Goal: Task Accomplishment & Management: Manage account settings

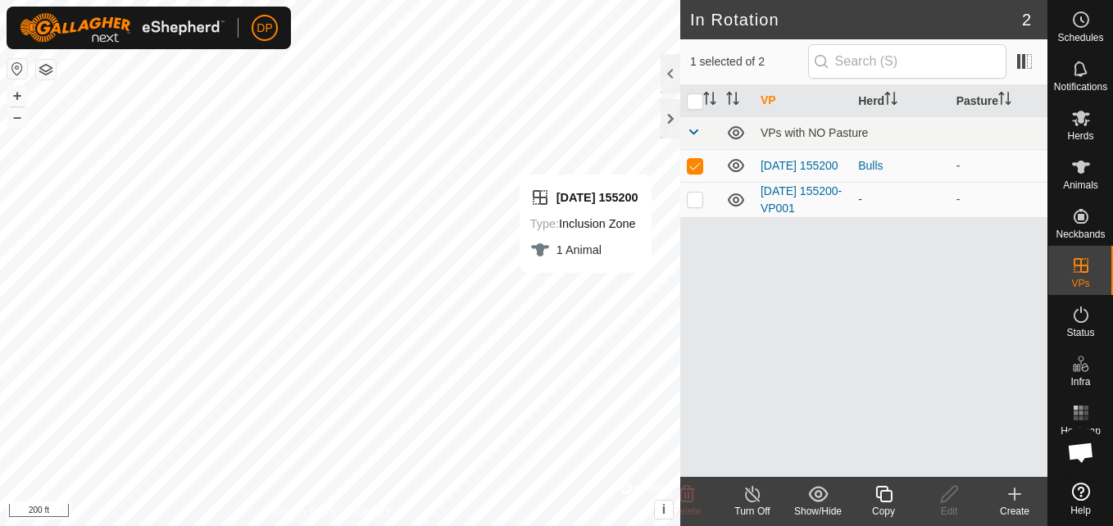
scroll to position [933, 0]
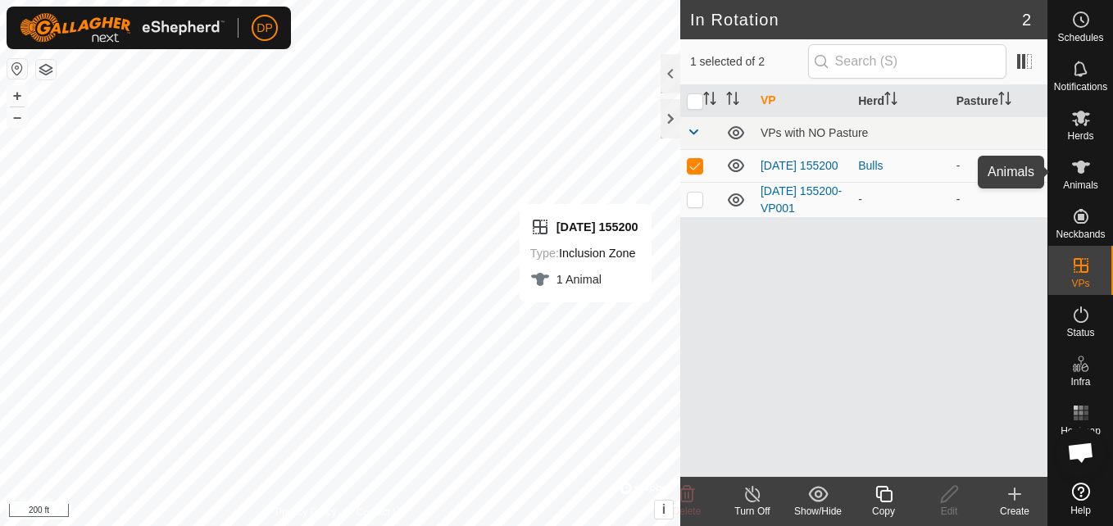
click at [1085, 163] on icon at bounding box center [1081, 167] width 18 height 13
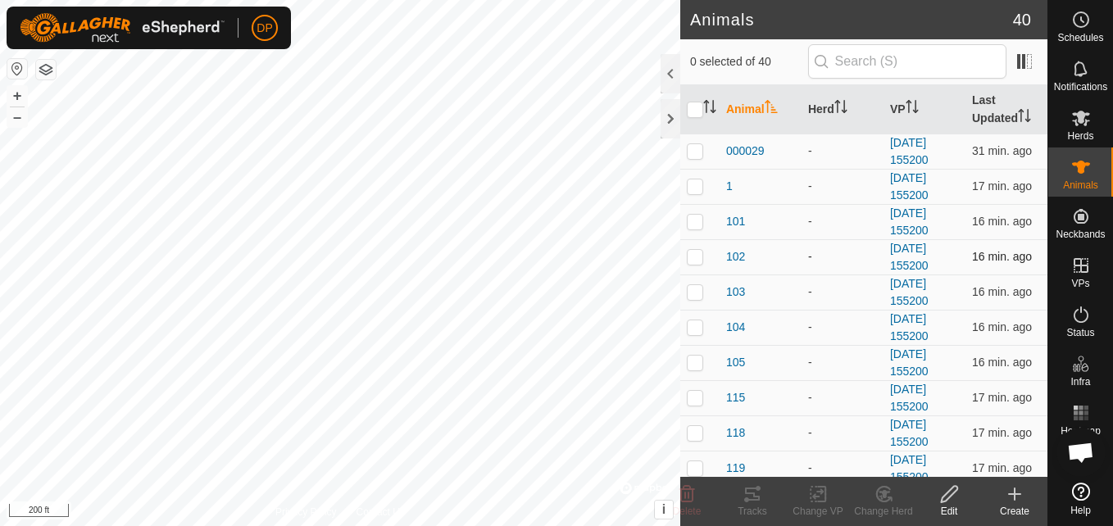
click at [692, 259] on p-checkbox at bounding box center [695, 256] width 16 height 13
checkbox input "true"
click at [748, 494] on icon at bounding box center [752, 494] width 15 height 13
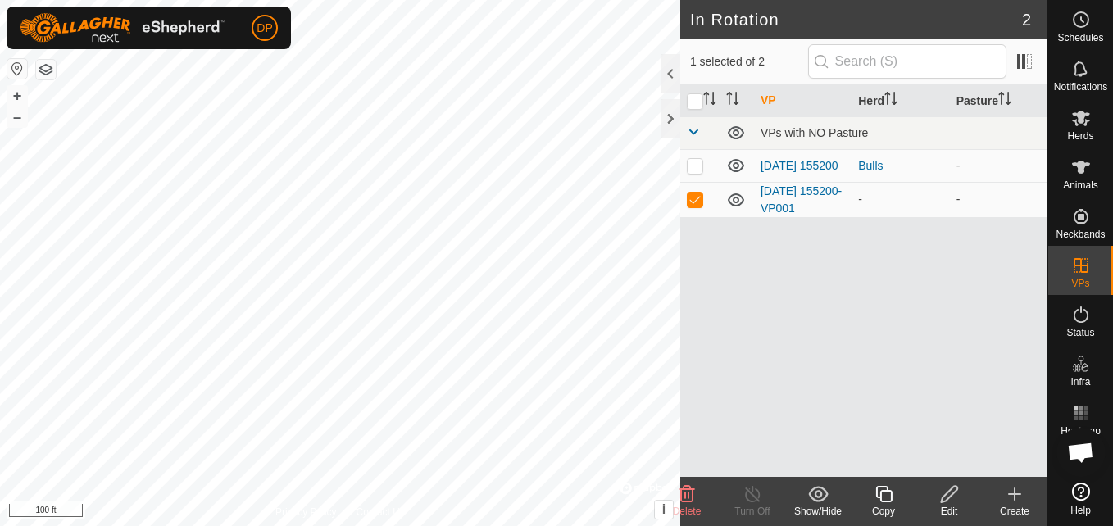
checkbox input "true"
checkbox input "false"
checkbox input "true"
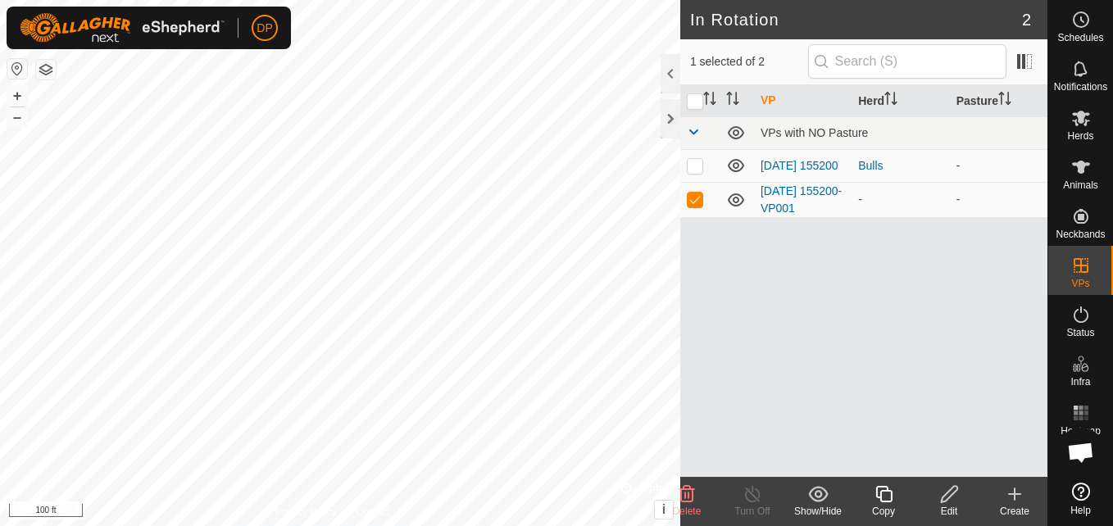
checkbox input "false"
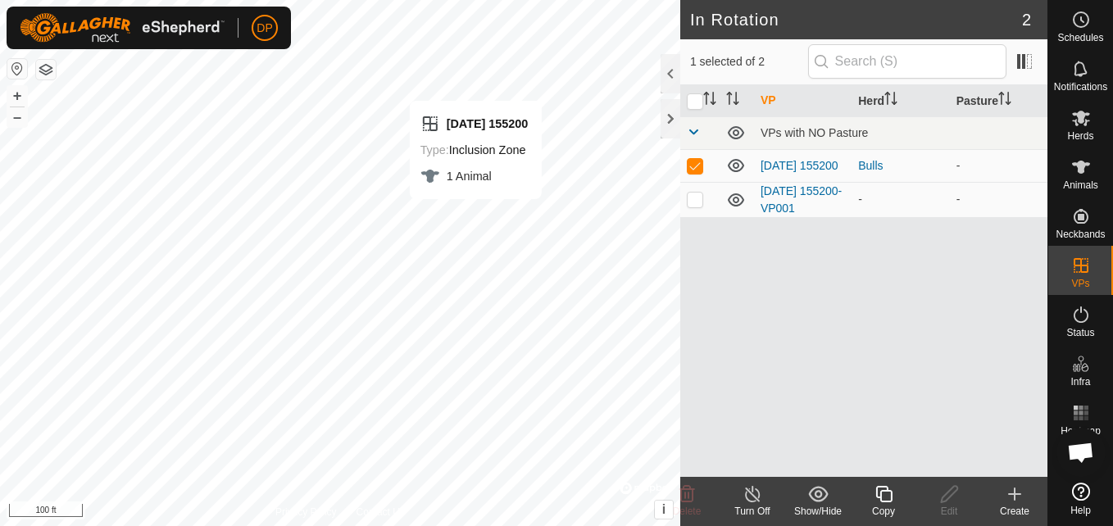
checkbox input "false"
checkbox input "true"
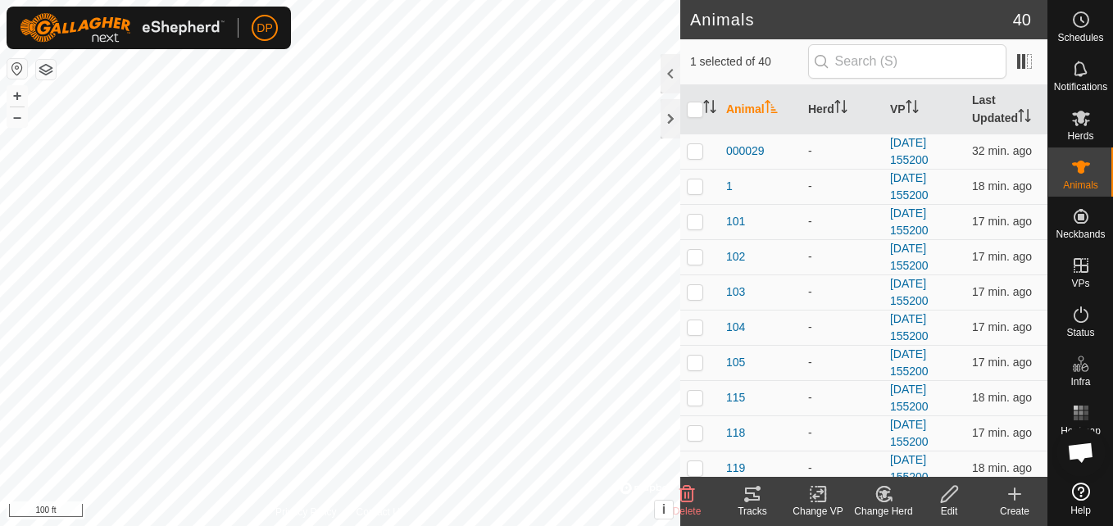
click at [742, 496] on tracks-svg-icon at bounding box center [753, 494] width 66 height 20
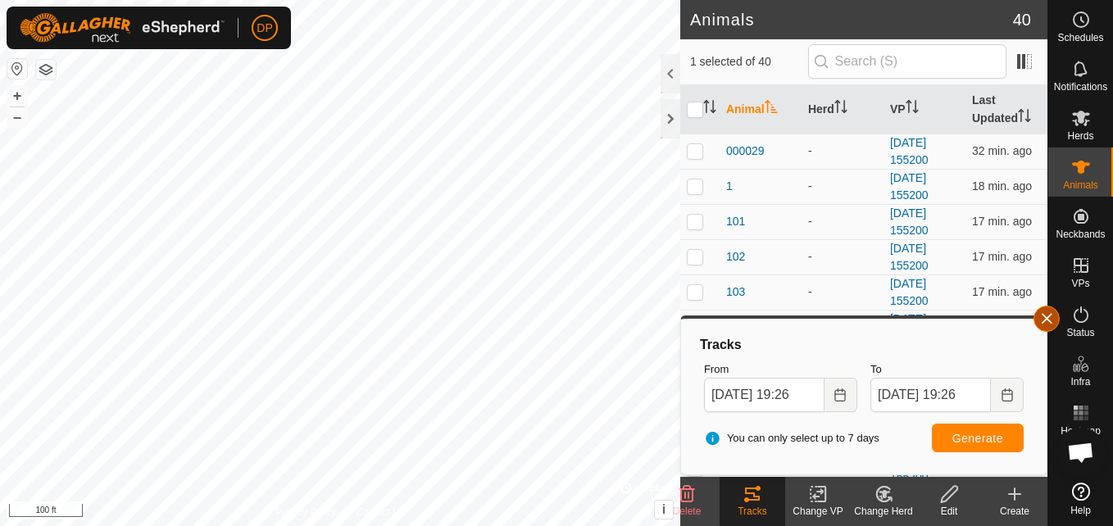
click at [1038, 316] on button "button" at bounding box center [1046, 319] width 26 height 26
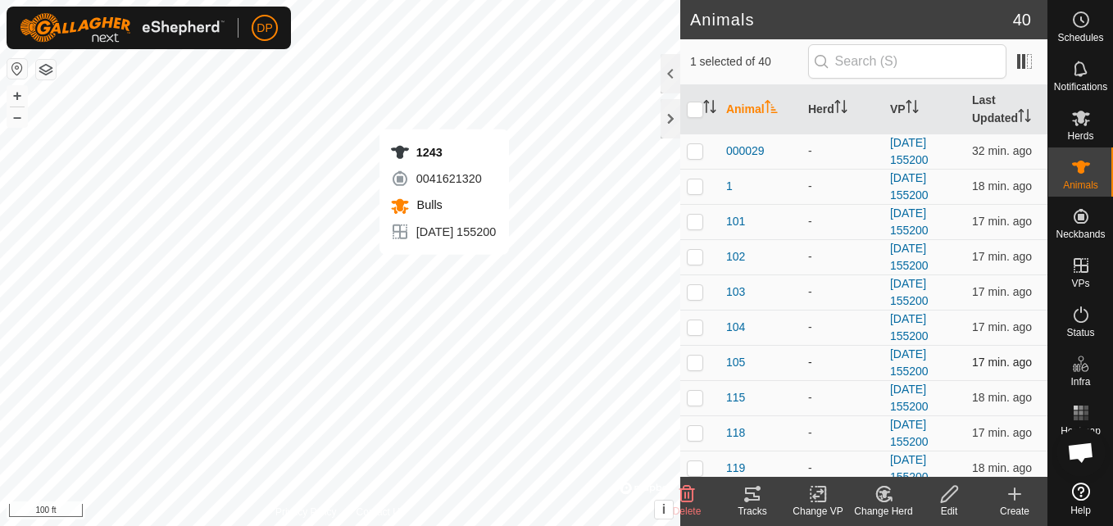
checkbox input "false"
